Goal: Information Seeking & Learning: Learn about a topic

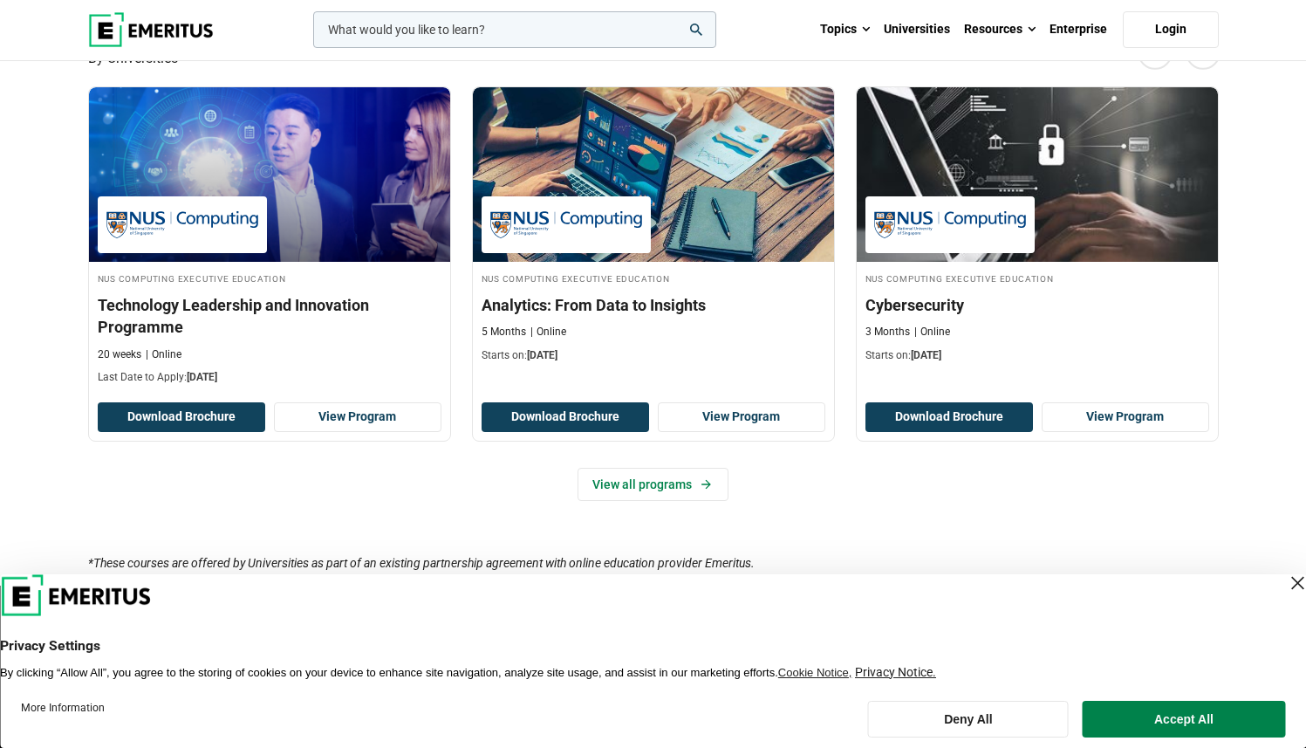
scroll to position [1349, 0]
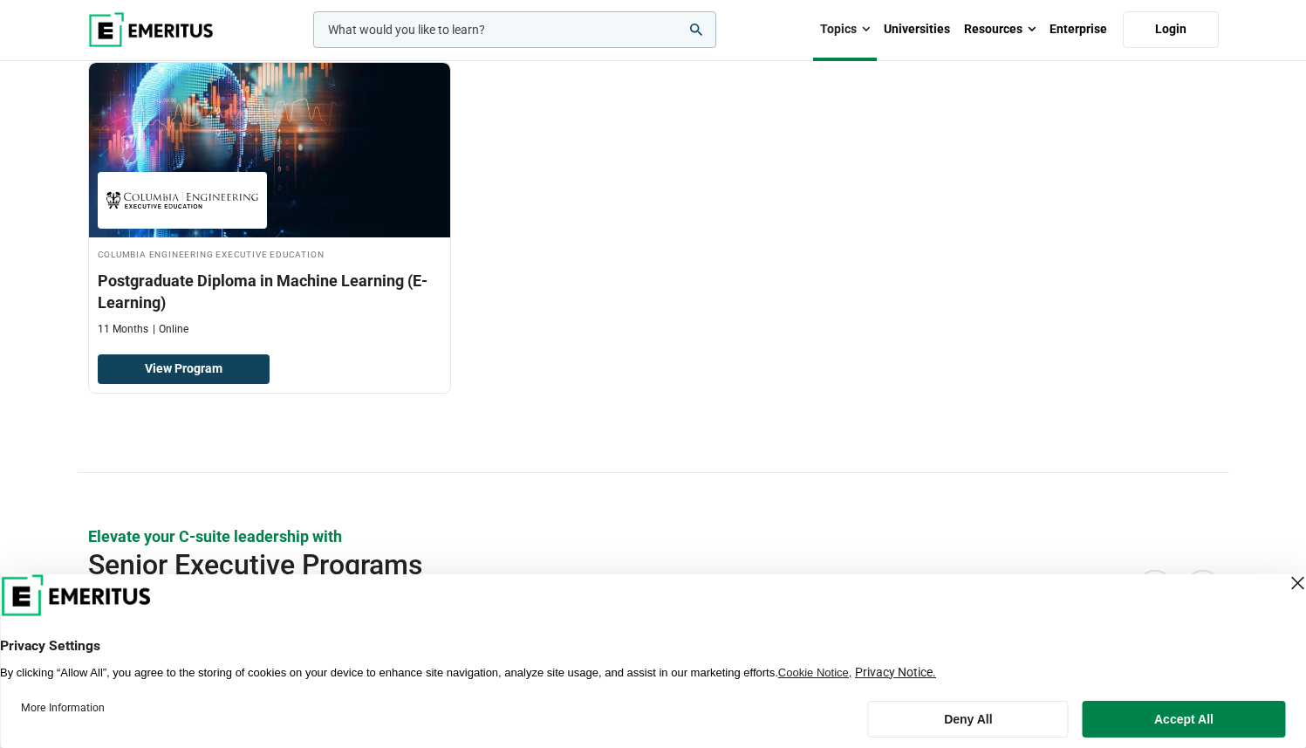
scroll to position [178, 0]
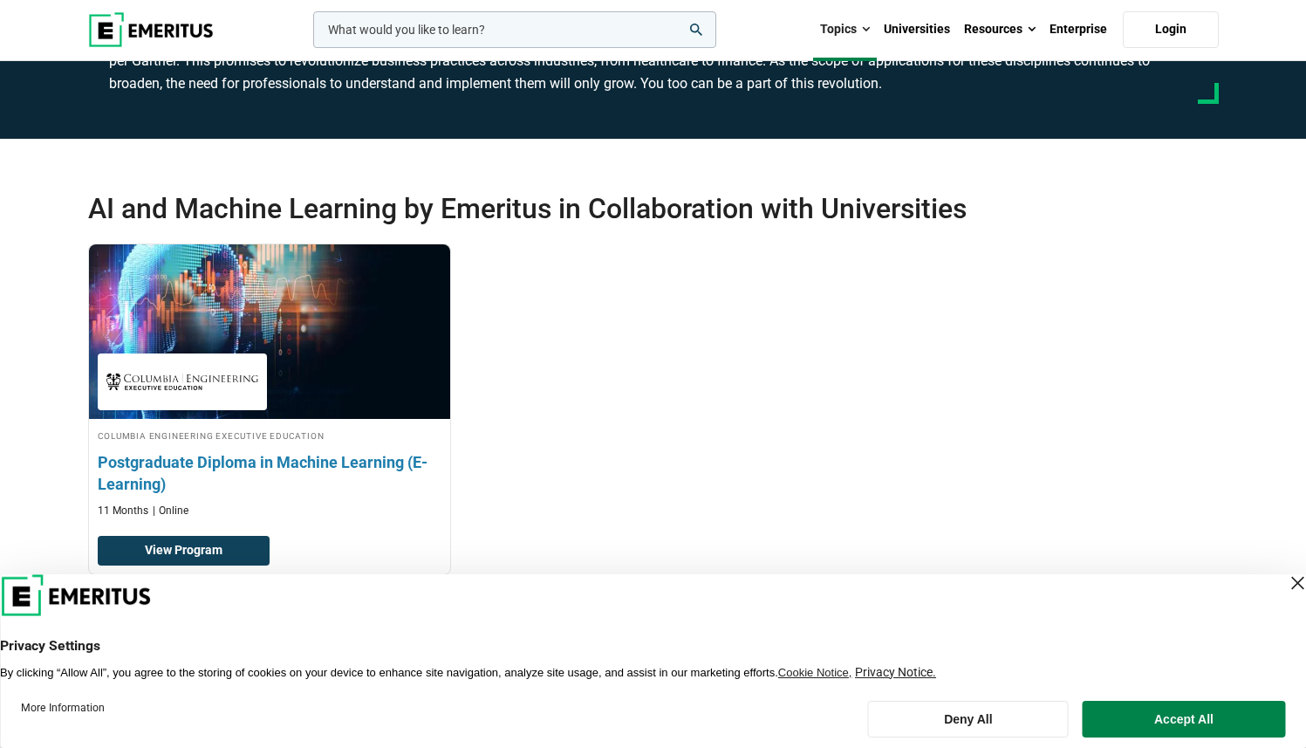
click at [381, 457] on h3 "Postgraduate Diploma in Machine Learning (E-Learning)" at bounding box center [270, 473] width 344 height 44
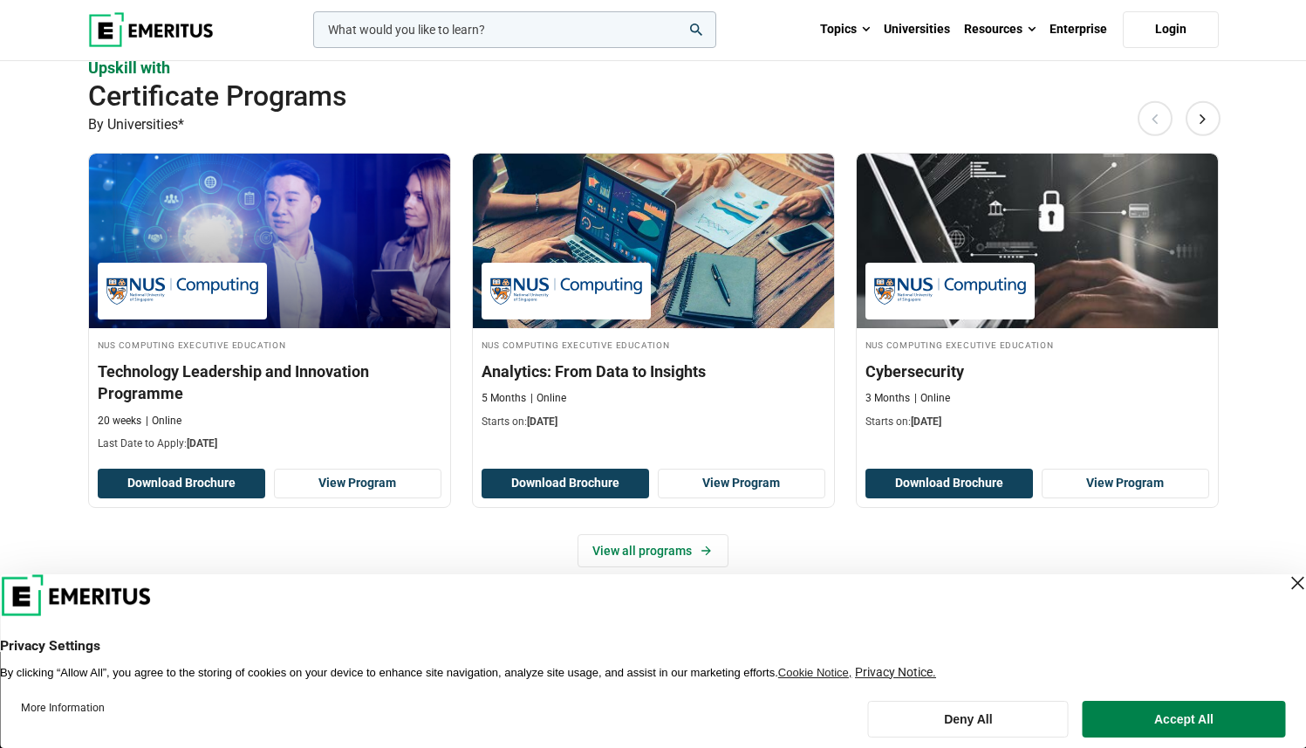
scroll to position [1320, 0]
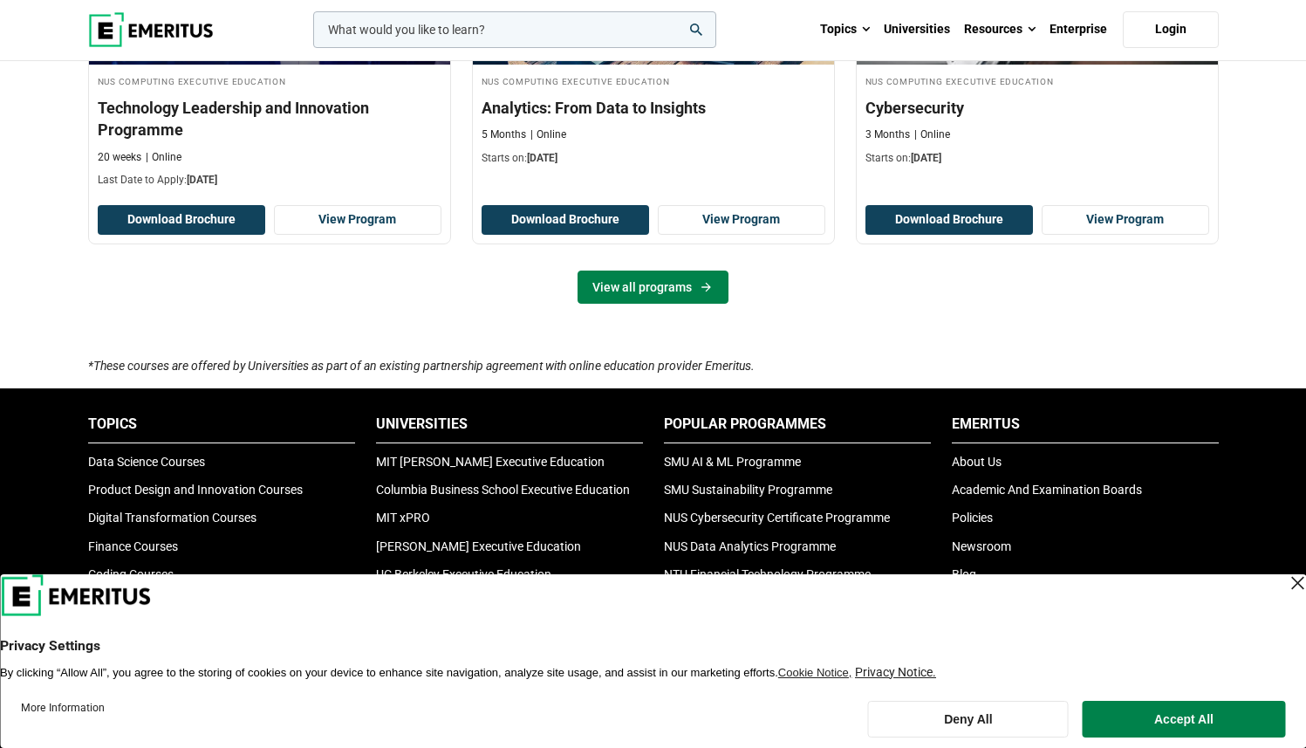
click at [641, 290] on link "View all programs" at bounding box center [653, 286] width 151 height 33
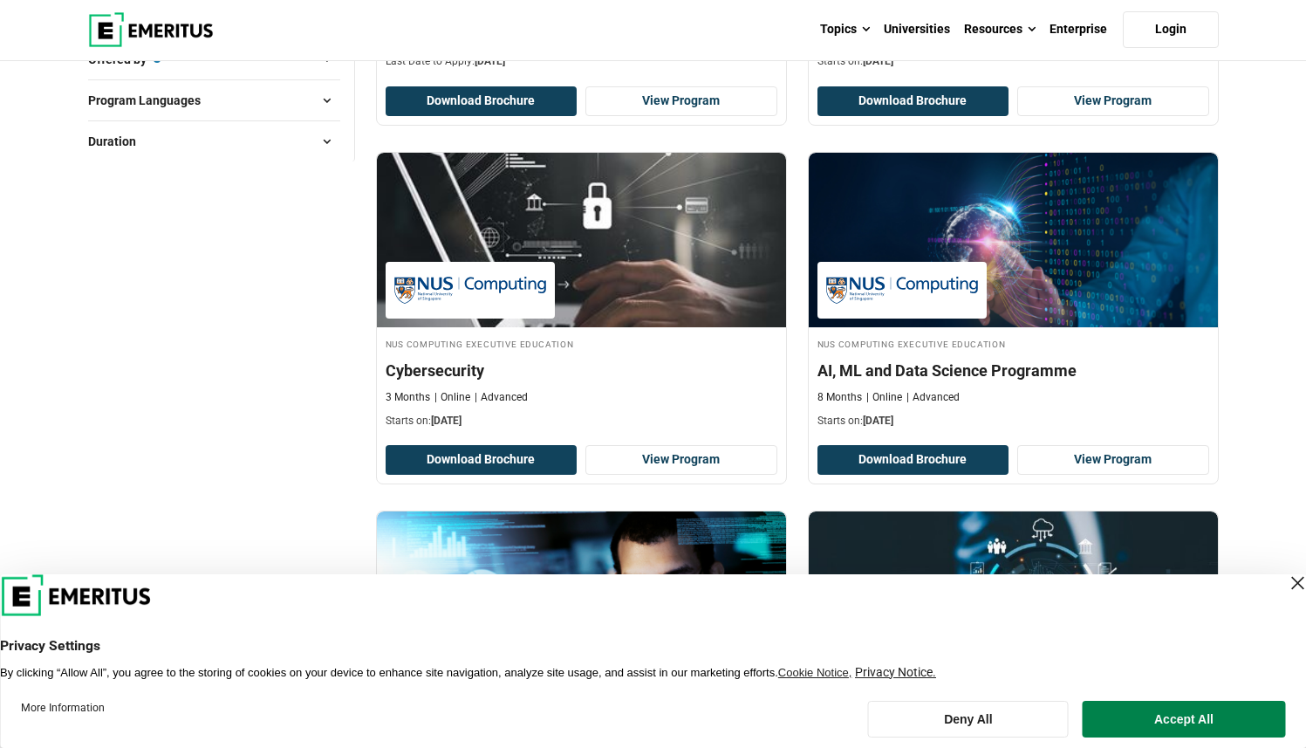
scroll to position [269, 0]
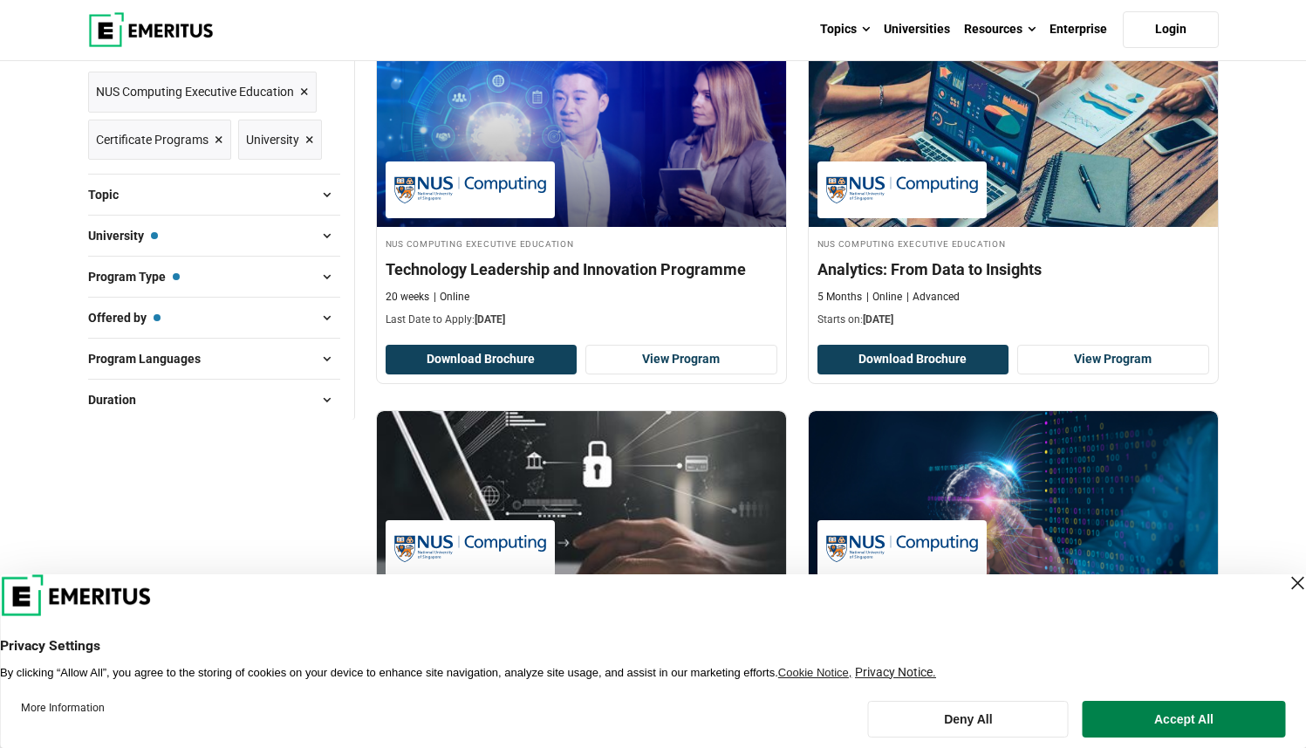
click at [1285, 578] on div "Close Layer" at bounding box center [1297, 583] width 24 height 24
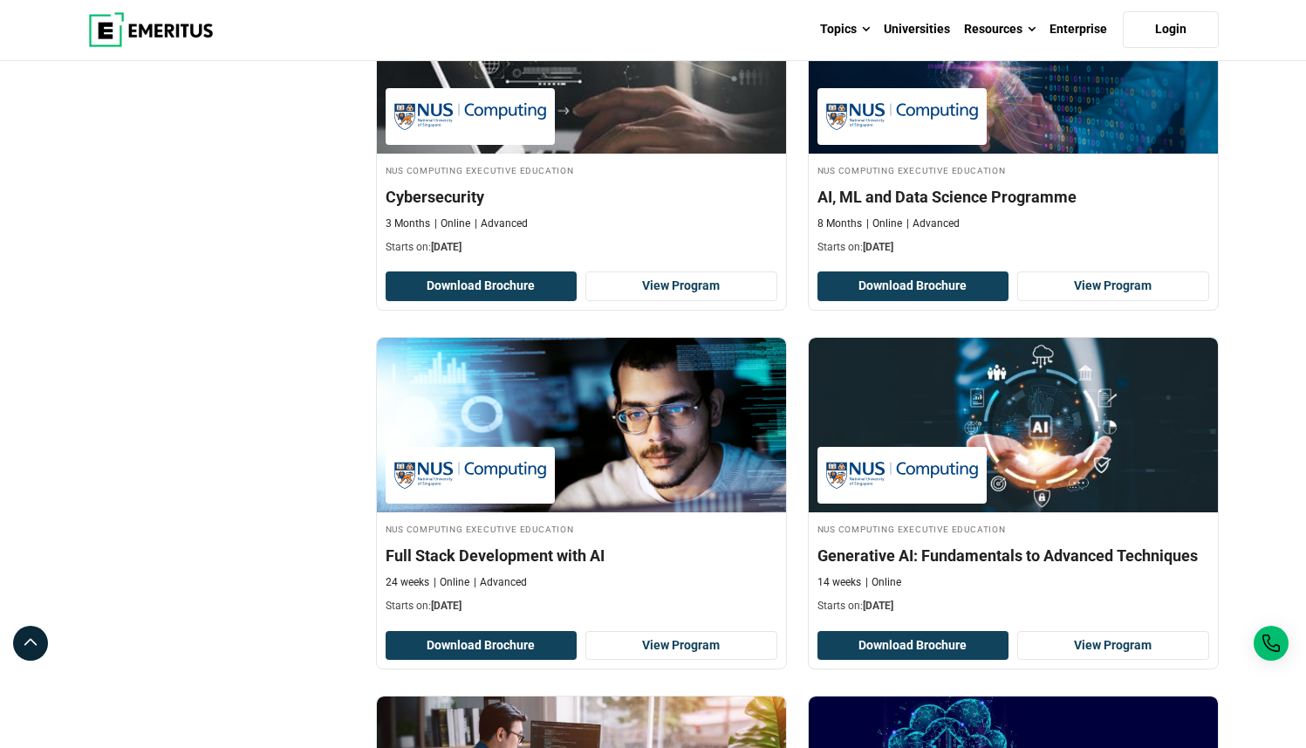
scroll to position [340, 0]
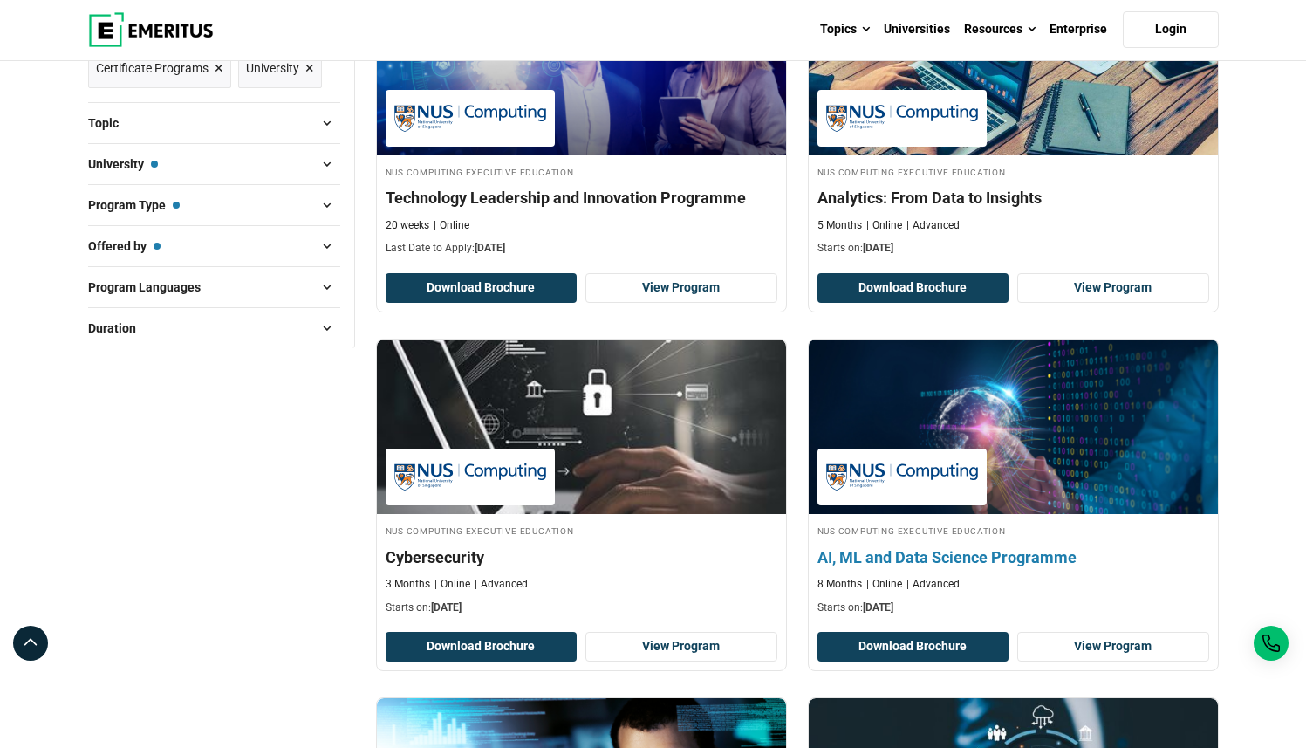
click at [1081, 527] on h4 "NUS Computing Executive Education" at bounding box center [1013, 530] width 392 height 15
